Goal: Information Seeking & Learning: Understand process/instructions

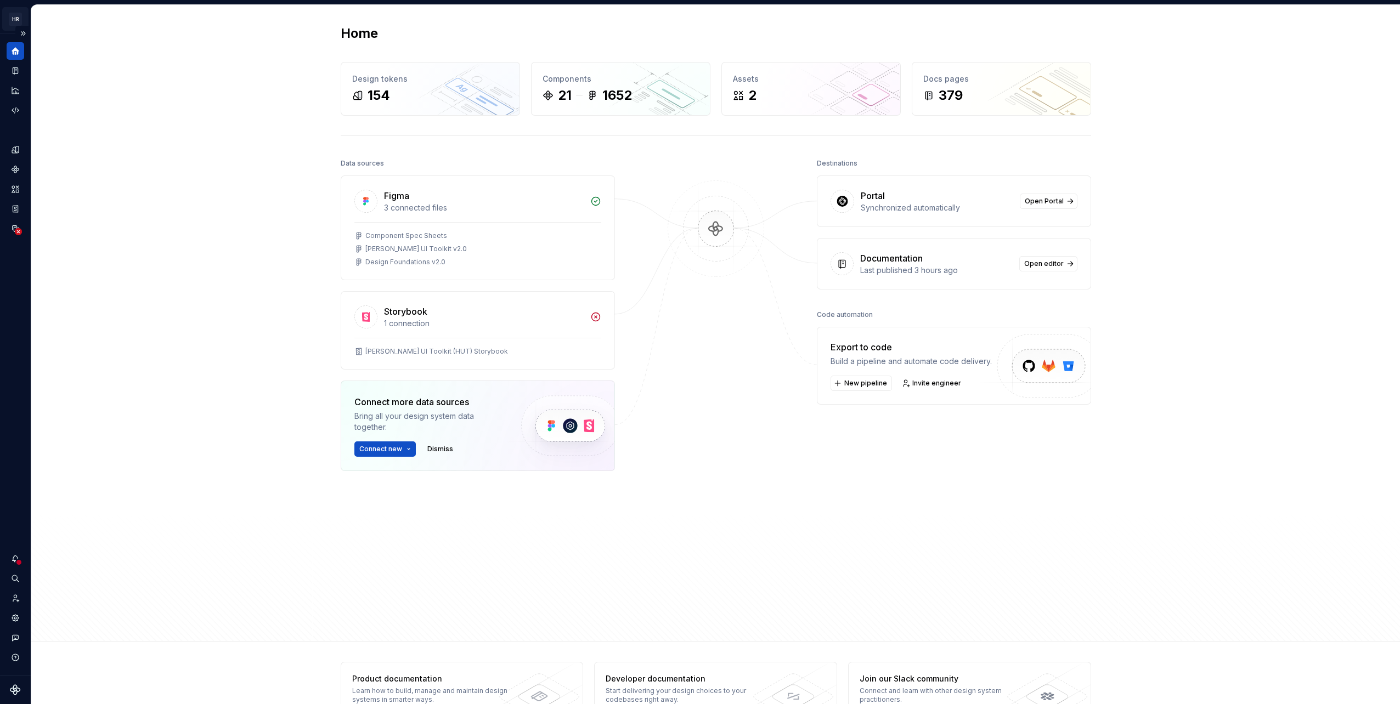
click at [12, 27] on html "[PERSON_NAME] UI Toolkit (HUT) GD Design system data Home Design tokens 154 Com…" at bounding box center [700, 352] width 1400 height 704
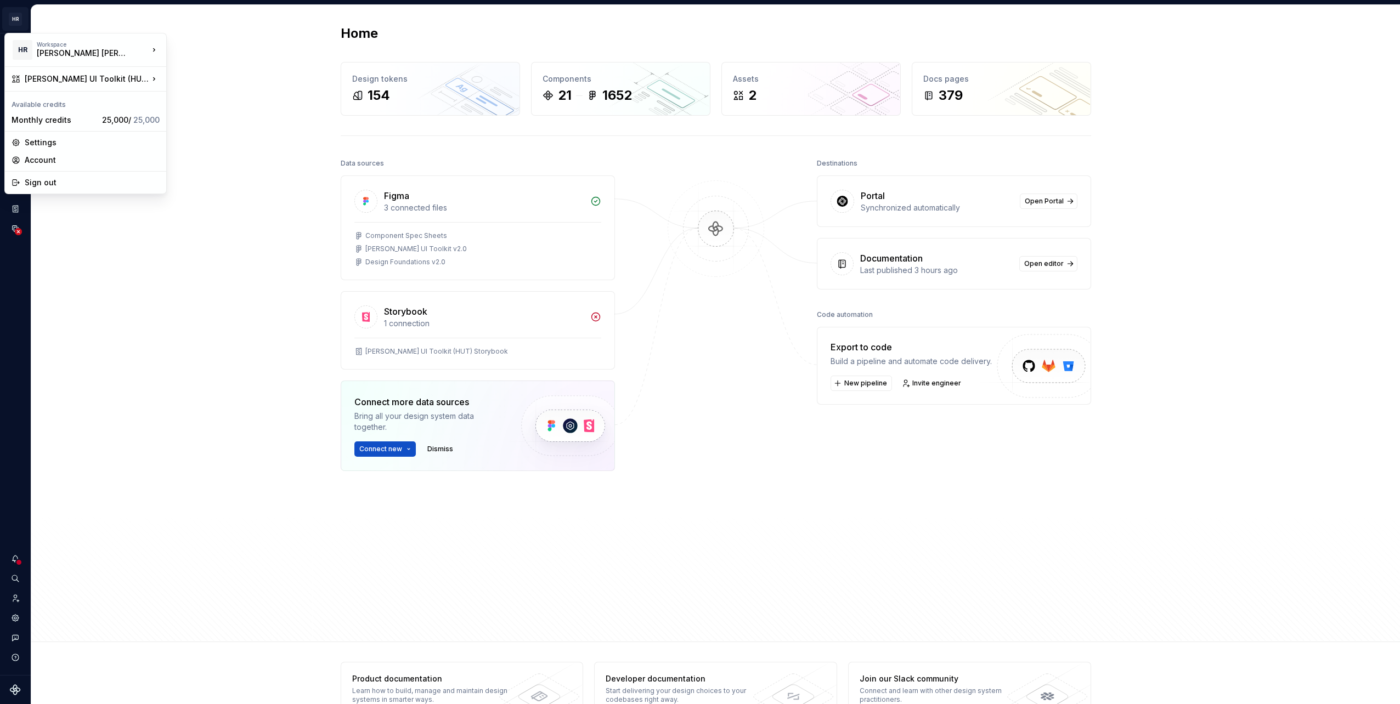
click at [19, 30] on html "[PERSON_NAME] UI Toolkit (HUT) GD Design system data Home Design tokens 154 Com…" at bounding box center [700, 352] width 1400 height 704
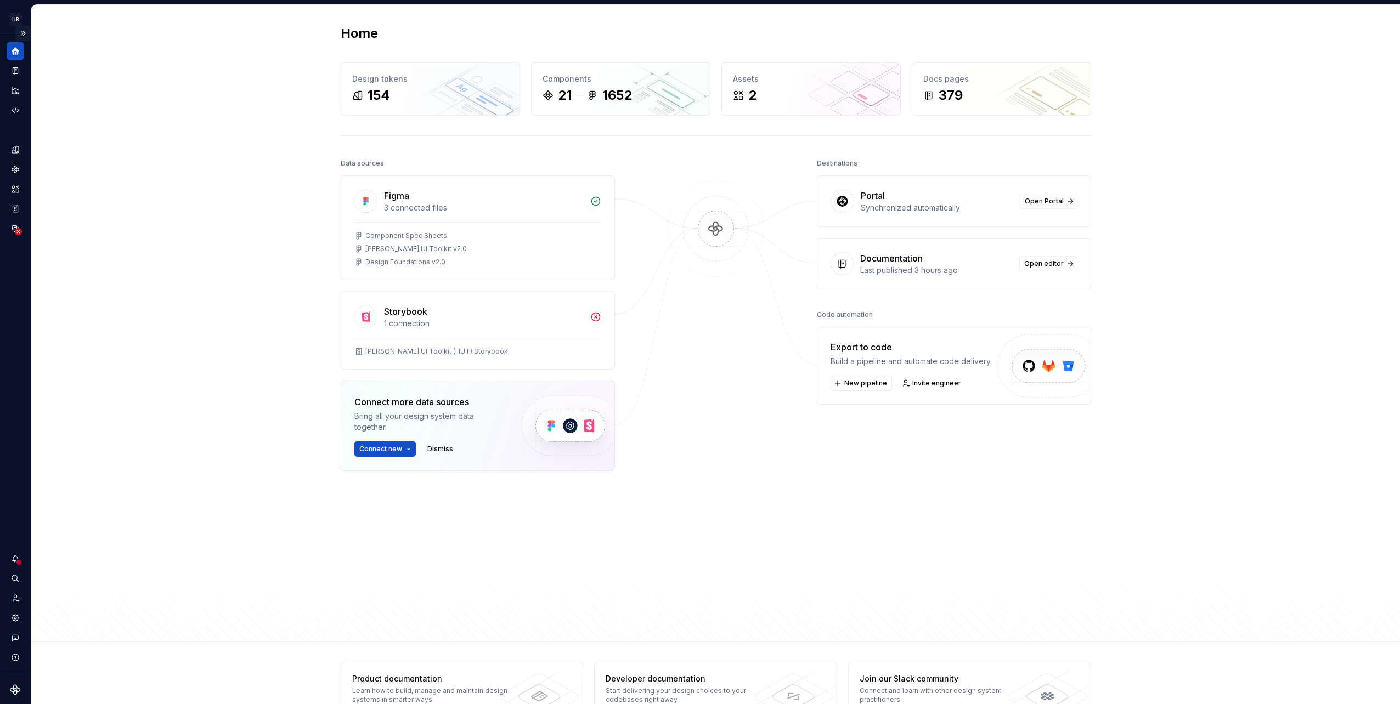
click at [21, 32] on button "Expand sidebar" at bounding box center [22, 33] width 15 height 15
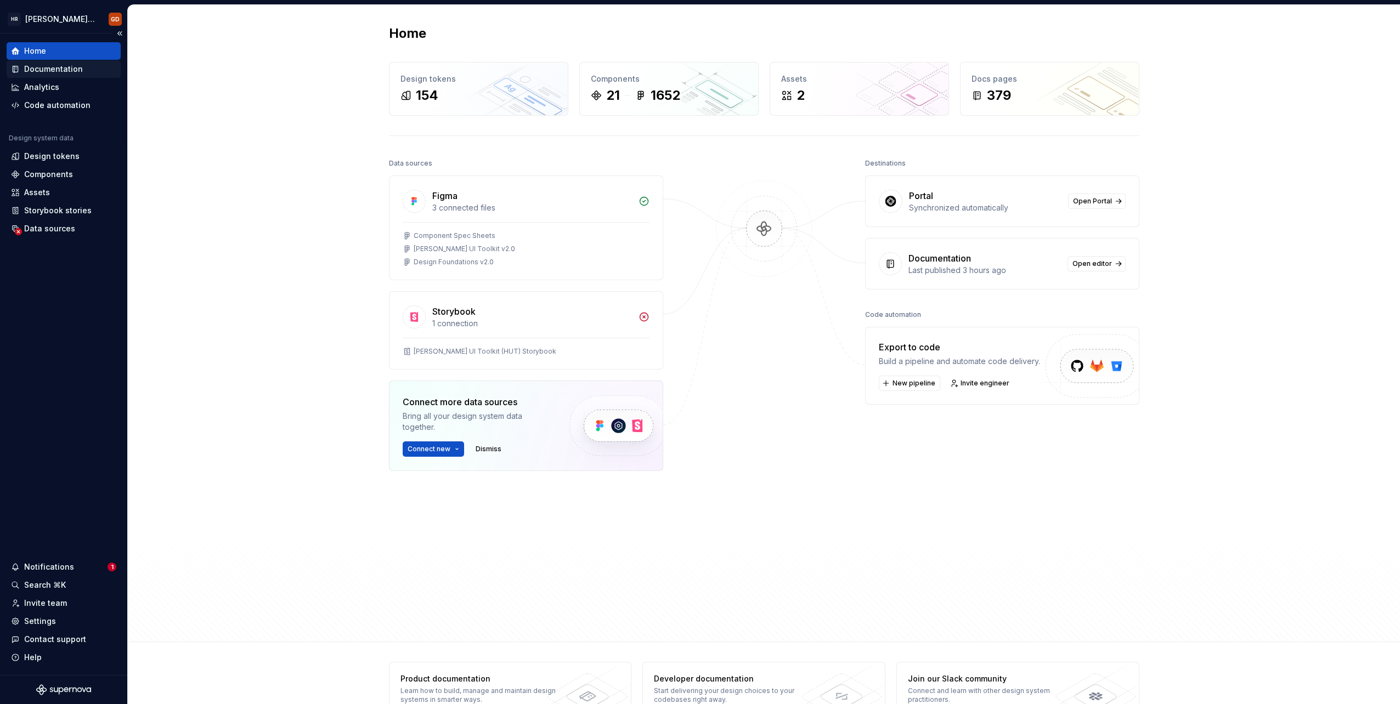
click at [64, 70] on div "Documentation" at bounding box center [53, 69] width 59 height 11
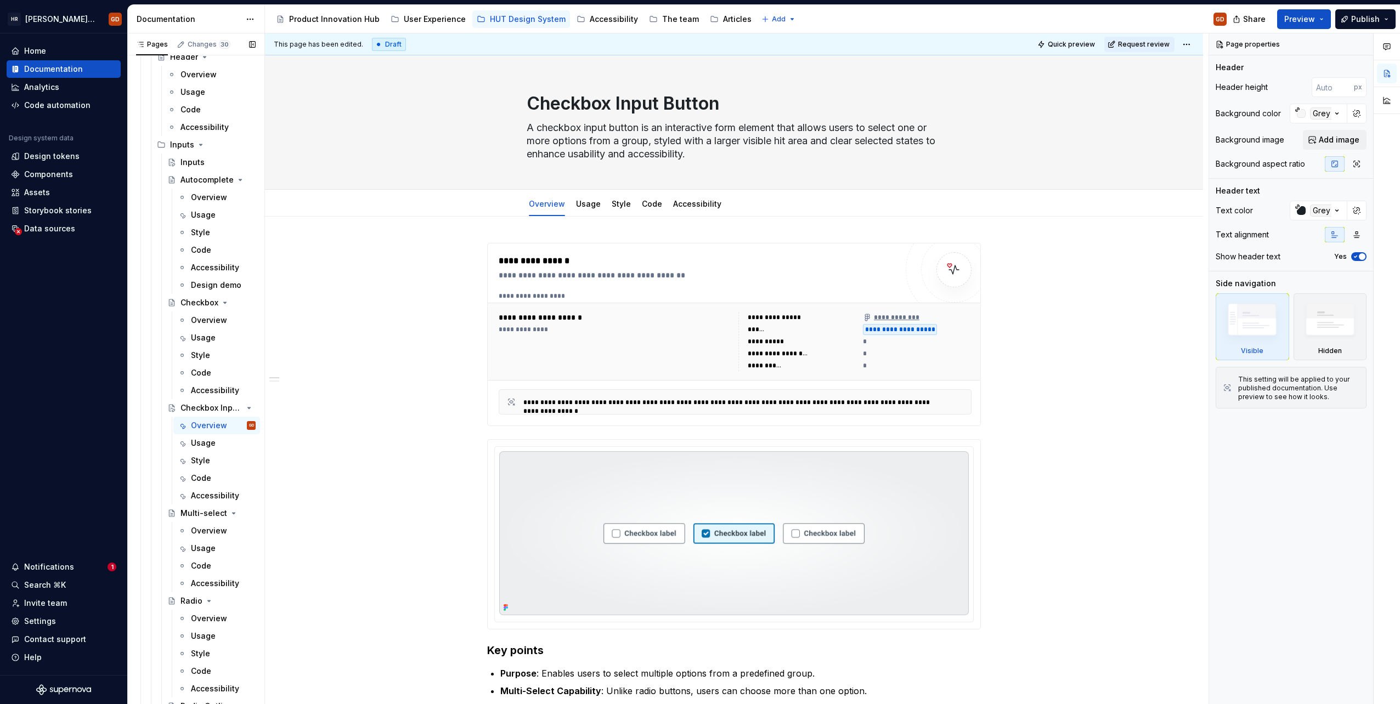
scroll to position [3622, 0]
click at [587, 199] on link "Usage" at bounding box center [588, 203] width 25 height 9
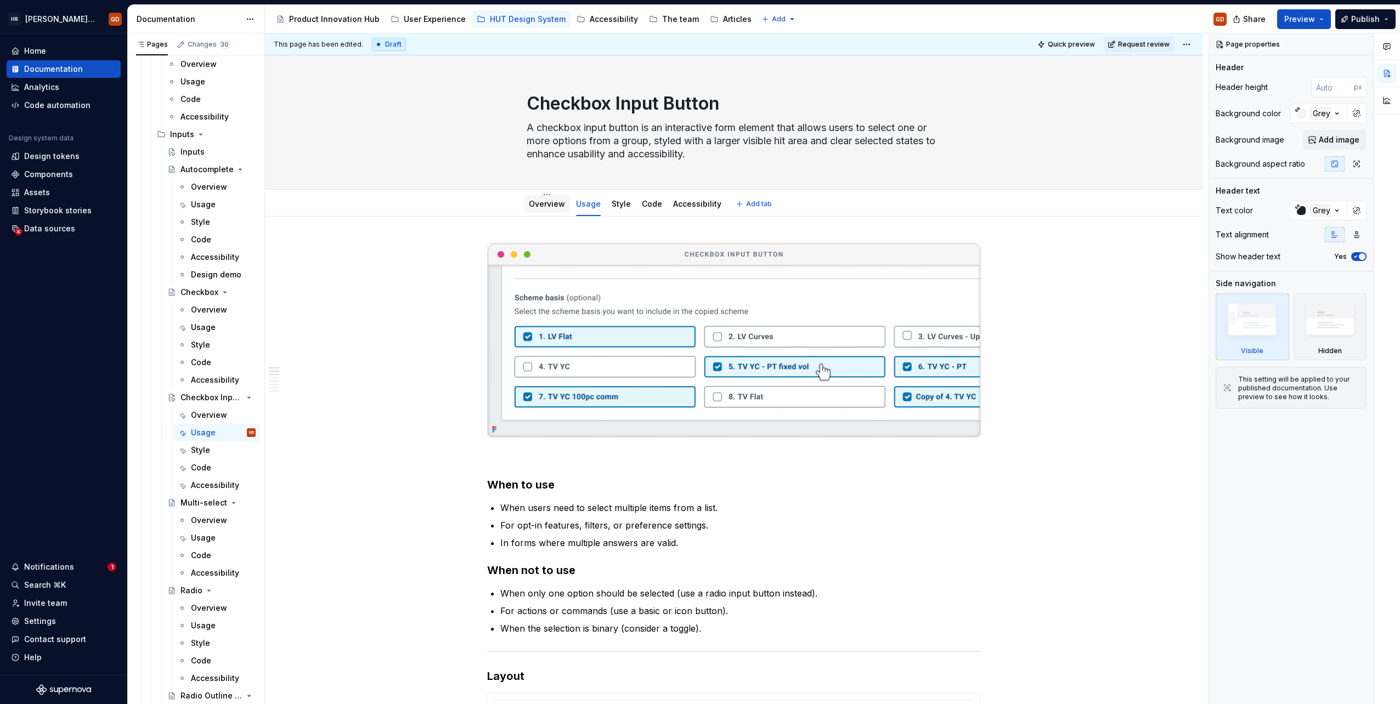
click at [544, 206] on link "Overview" at bounding box center [547, 203] width 36 height 9
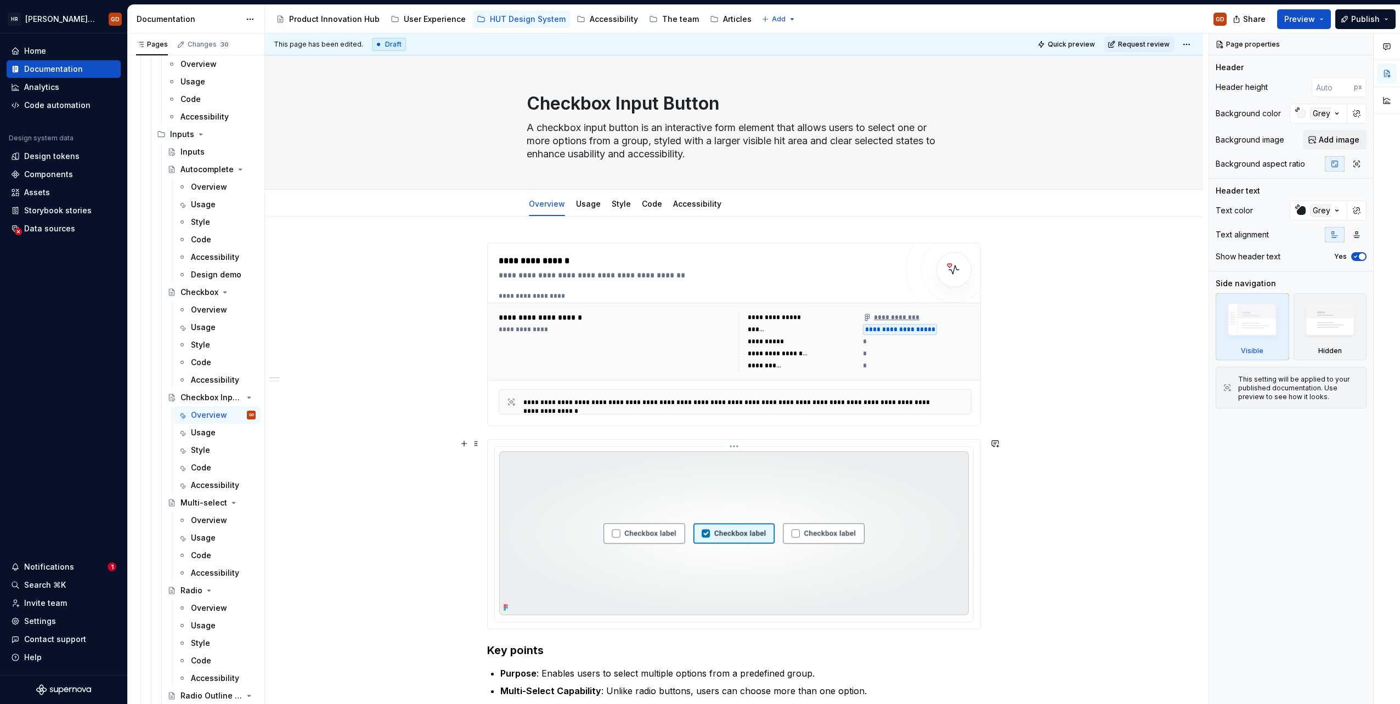
click at [510, 603] on img at bounding box center [733, 533] width 469 height 164
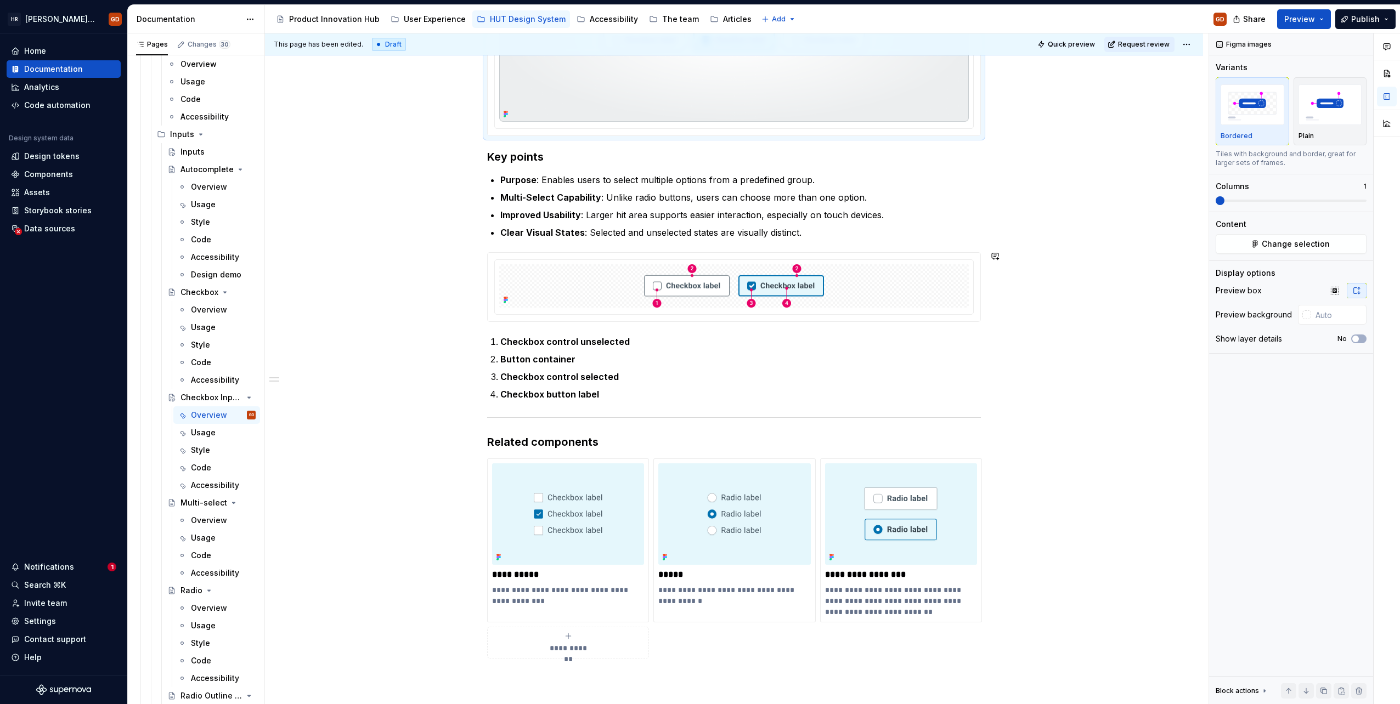
scroll to position [695, 0]
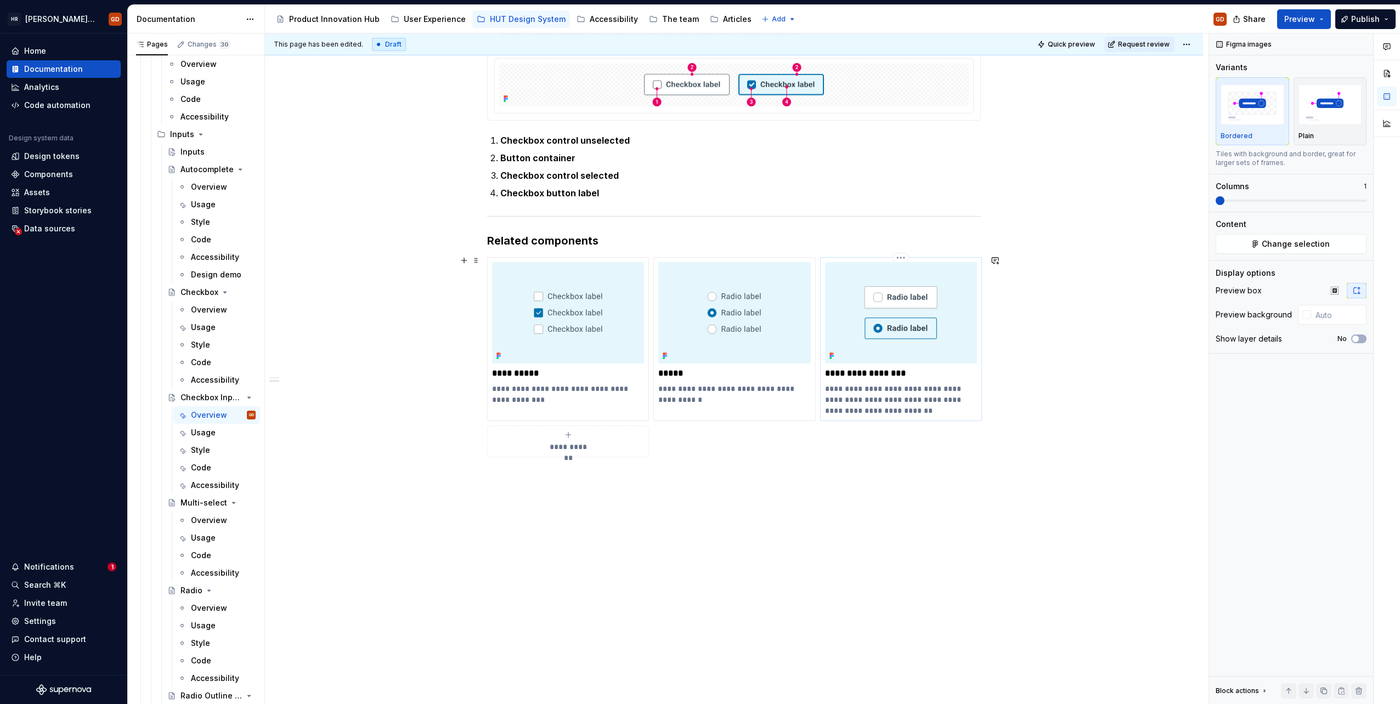
click at [884, 325] on img at bounding box center [901, 312] width 152 height 101
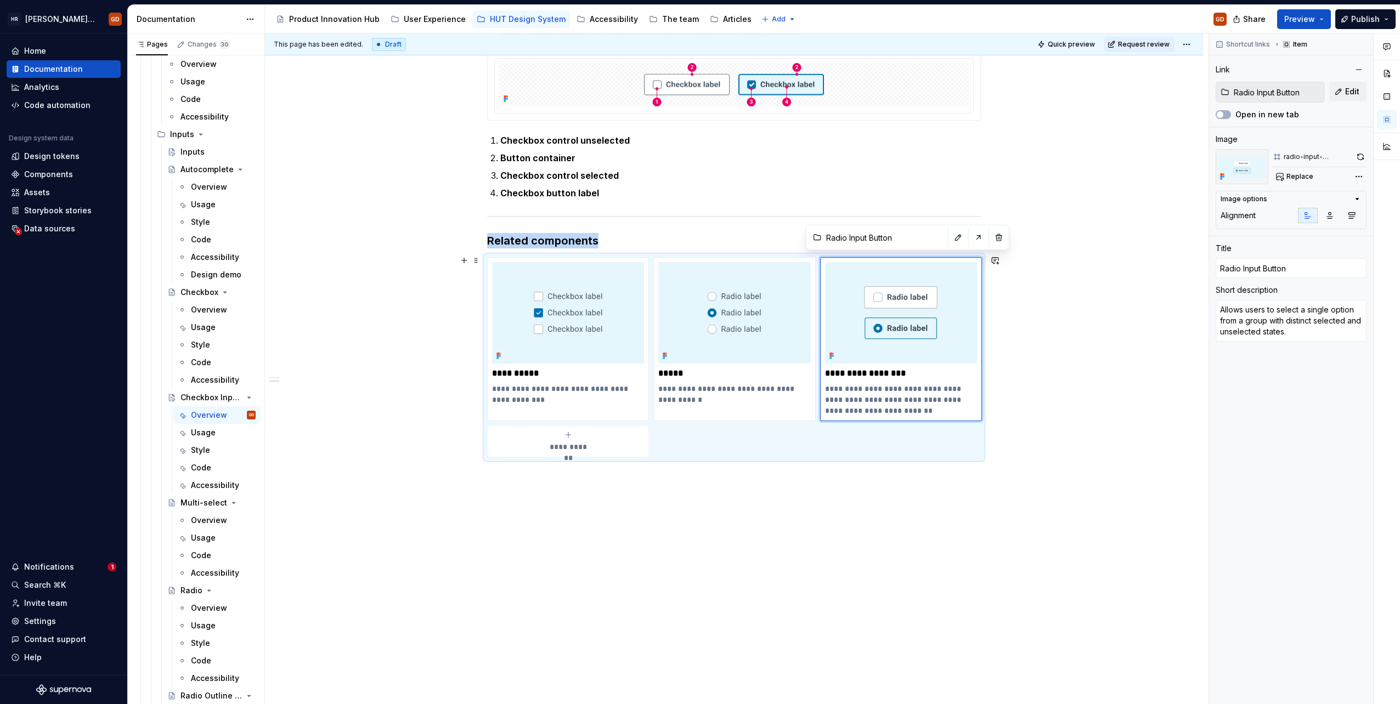
click at [1114, 296] on div "**********" at bounding box center [736, 368] width 943 height 671
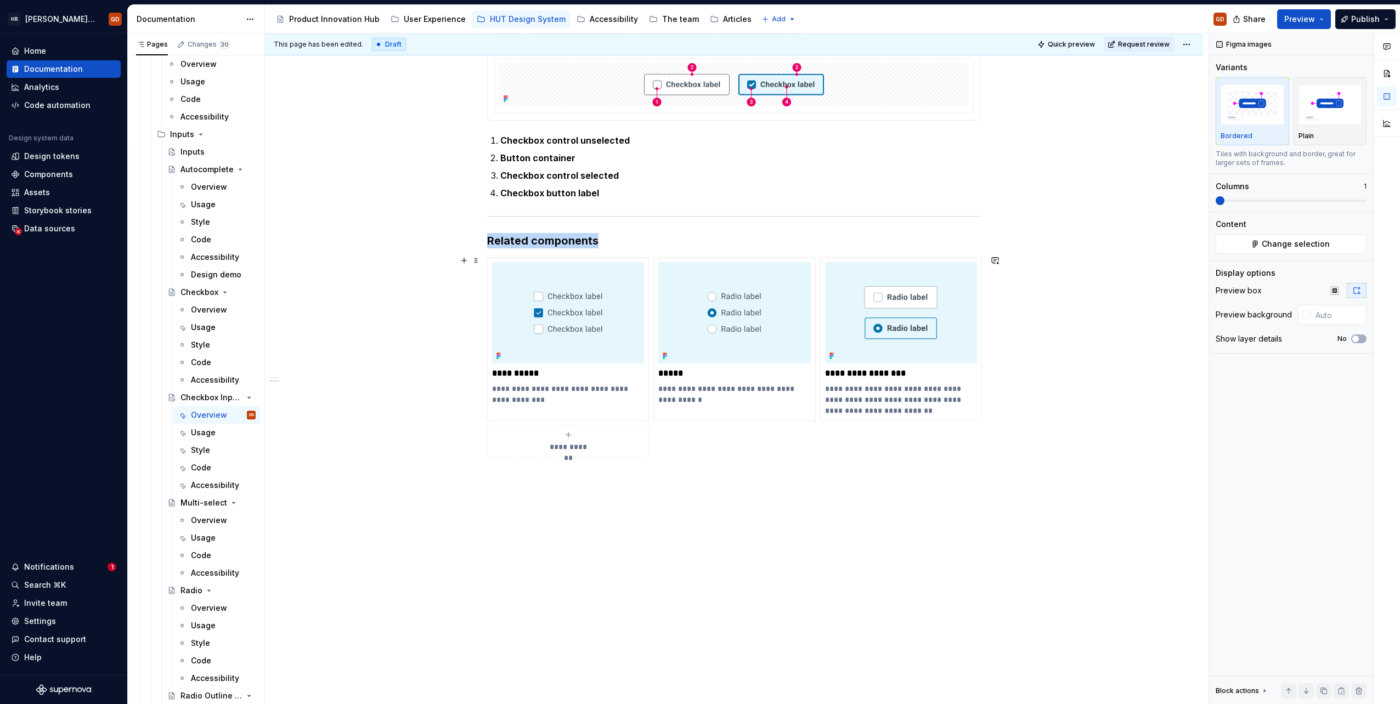
scroll to position [366, 0]
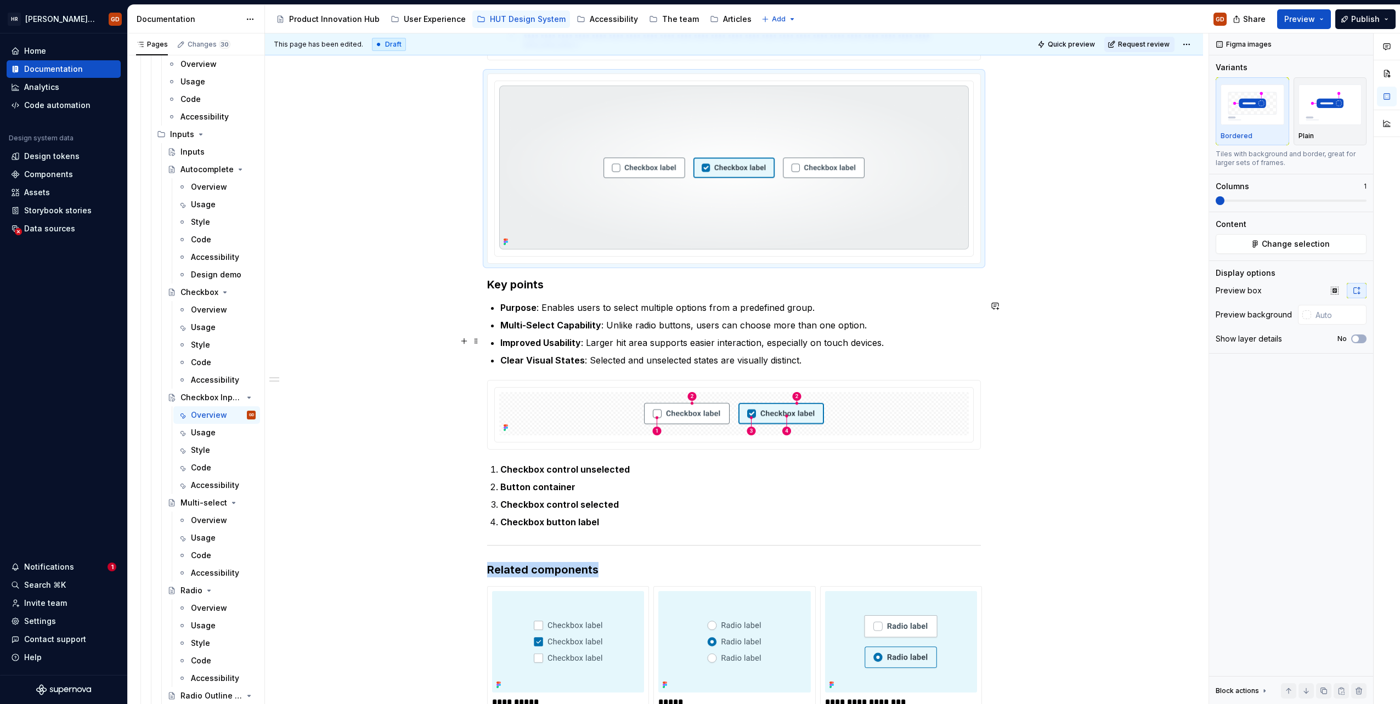
click at [1097, 340] on div "**********" at bounding box center [734, 444] width 938 height 1186
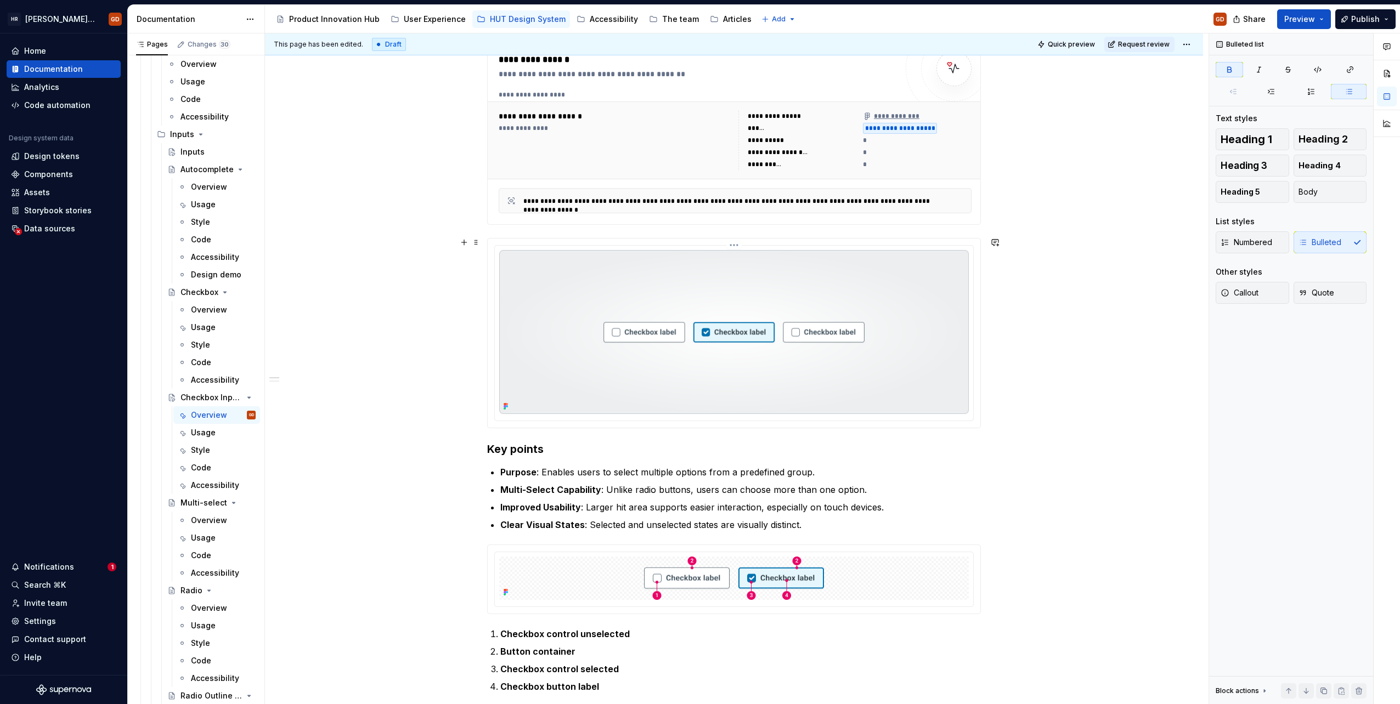
scroll to position [92, 0]
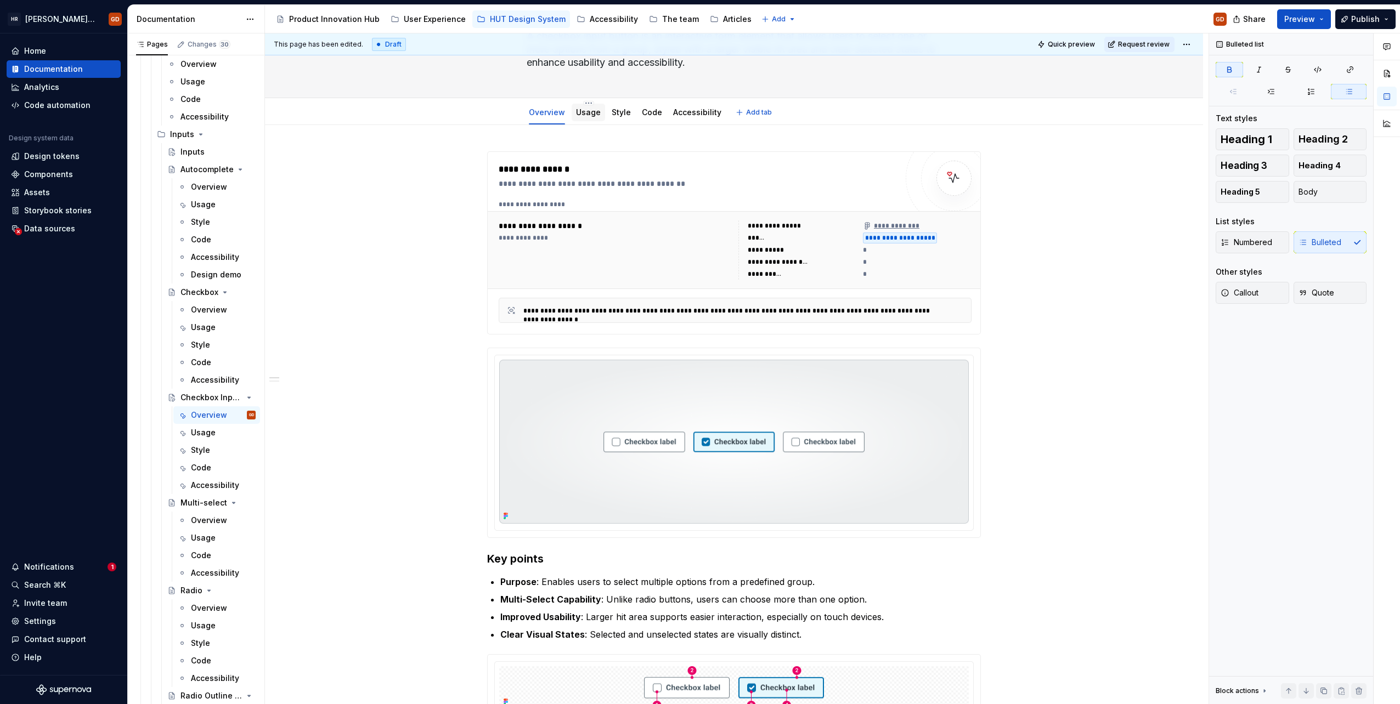
click at [590, 107] on div "Usage" at bounding box center [588, 112] width 25 height 11
click at [586, 114] on link "Usage" at bounding box center [588, 111] width 25 height 9
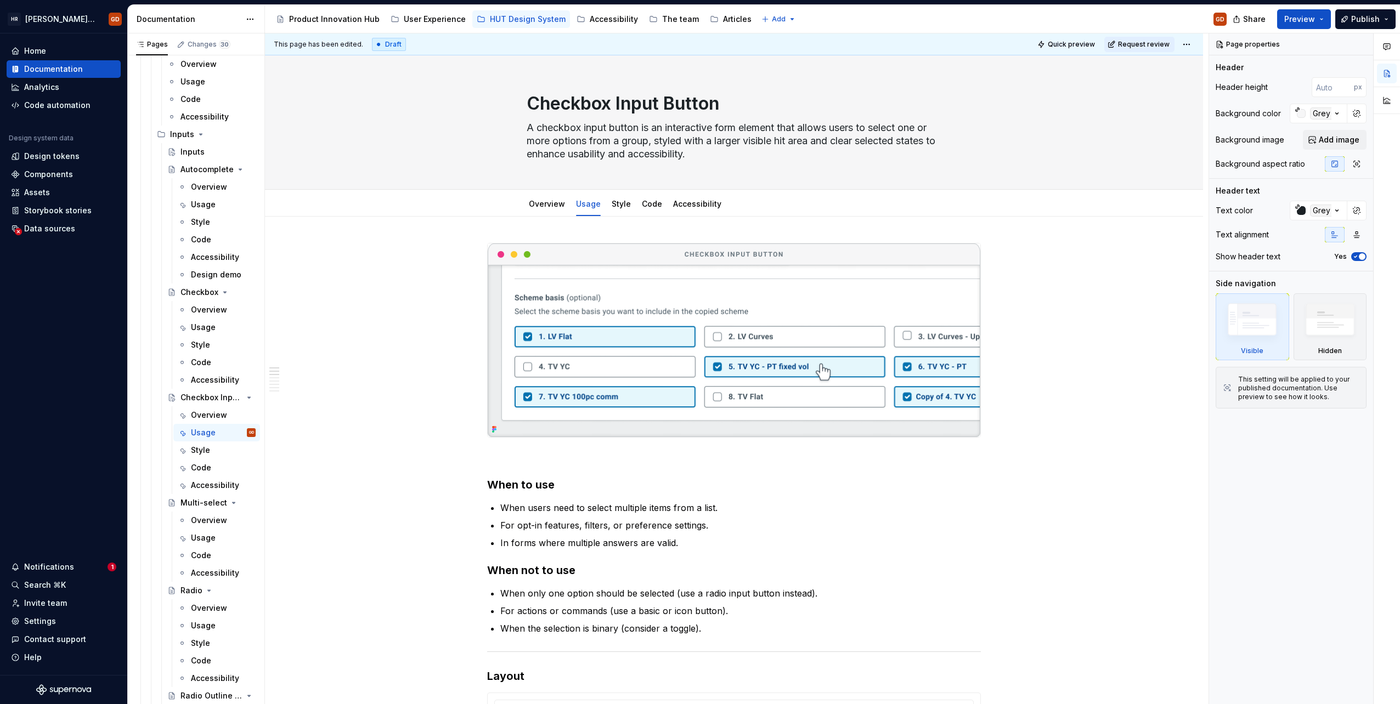
type textarea "*"
